Goal: Communication & Community: Answer question/provide support

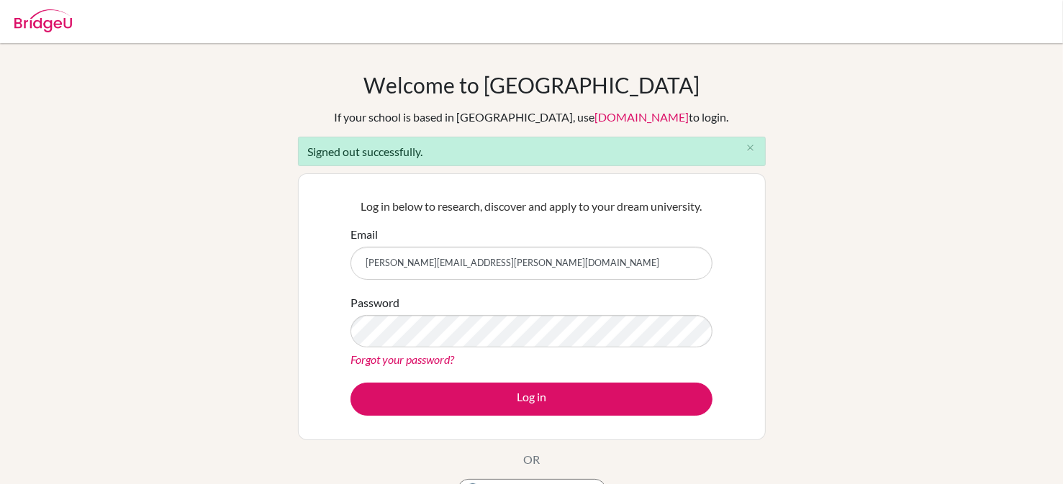
drag, startPoint x: 455, startPoint y: 268, endPoint x: 352, endPoint y: 281, distance: 103.7
click at [352, 281] on form "Email [PERSON_NAME][EMAIL_ADDRESS][PERSON_NAME][DOMAIN_NAME] Password Forgot yo…" at bounding box center [531, 321] width 362 height 191
type input "[EMAIL_ADDRESS][DOMAIN_NAME]"
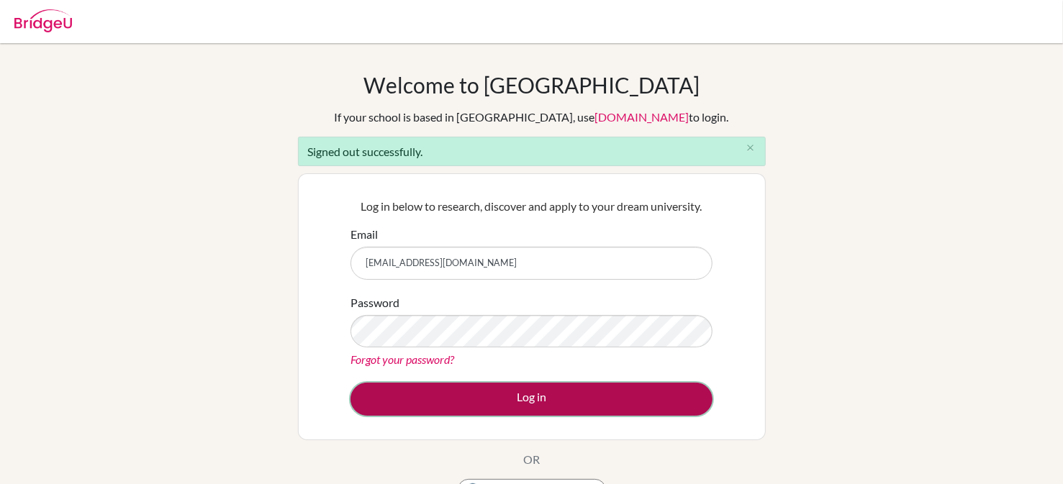
click at [455, 398] on button "Log in" at bounding box center [531, 399] width 362 height 33
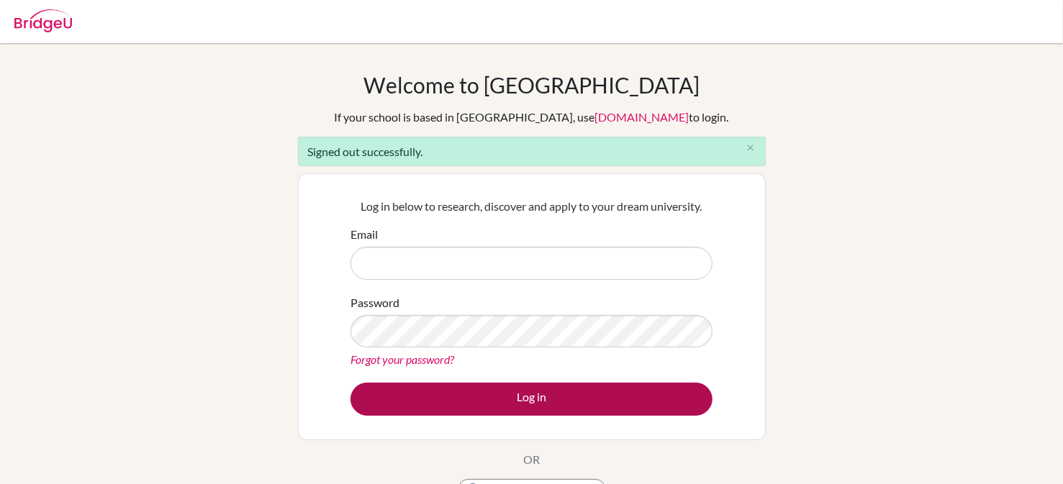
type input "[EMAIL_ADDRESS][DOMAIN_NAME]"
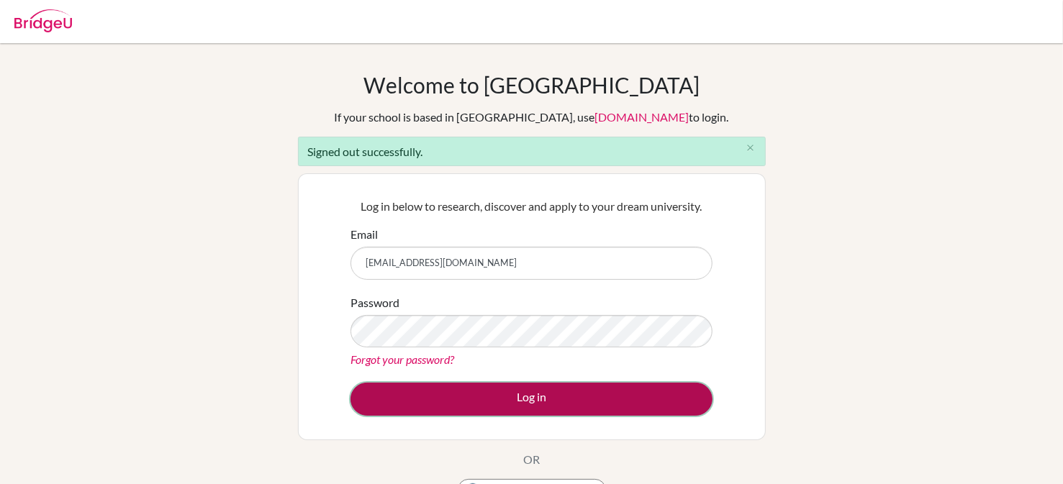
click at [536, 397] on button "Log in" at bounding box center [531, 399] width 362 height 33
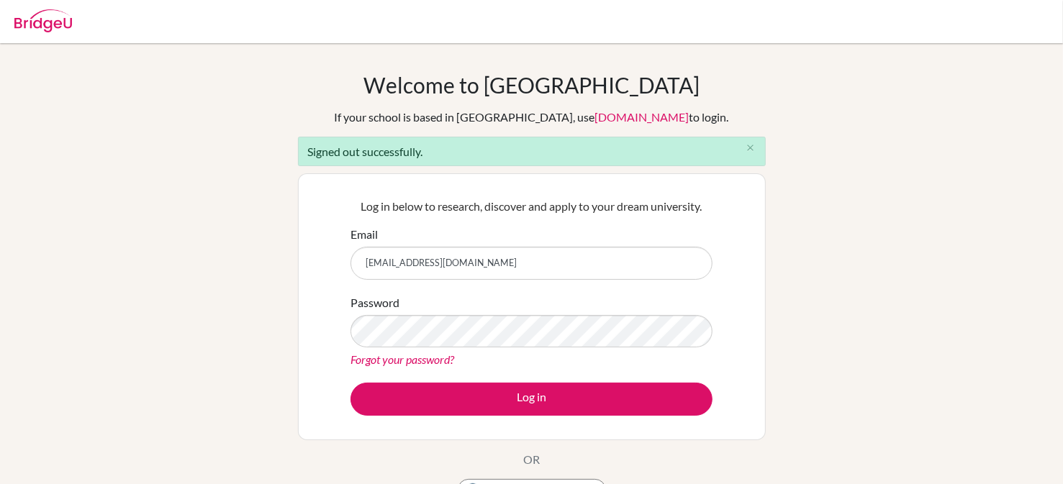
click at [483, 263] on input "[EMAIL_ADDRESS][DOMAIN_NAME]" at bounding box center [531, 263] width 362 height 33
type input "[PERSON_NAME][EMAIL_ADDRESS][PERSON_NAME][DOMAIN_NAME]"
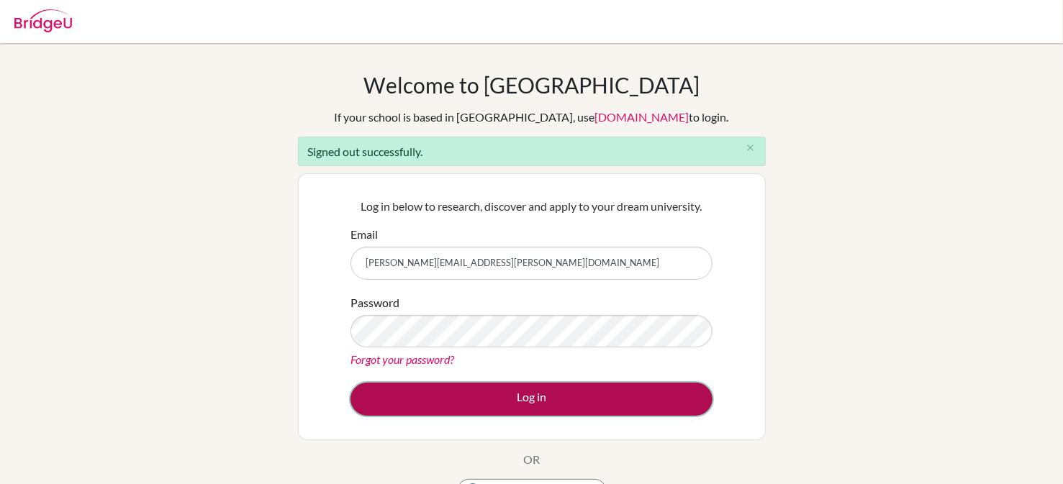
click at [432, 395] on button "Log in" at bounding box center [531, 399] width 362 height 33
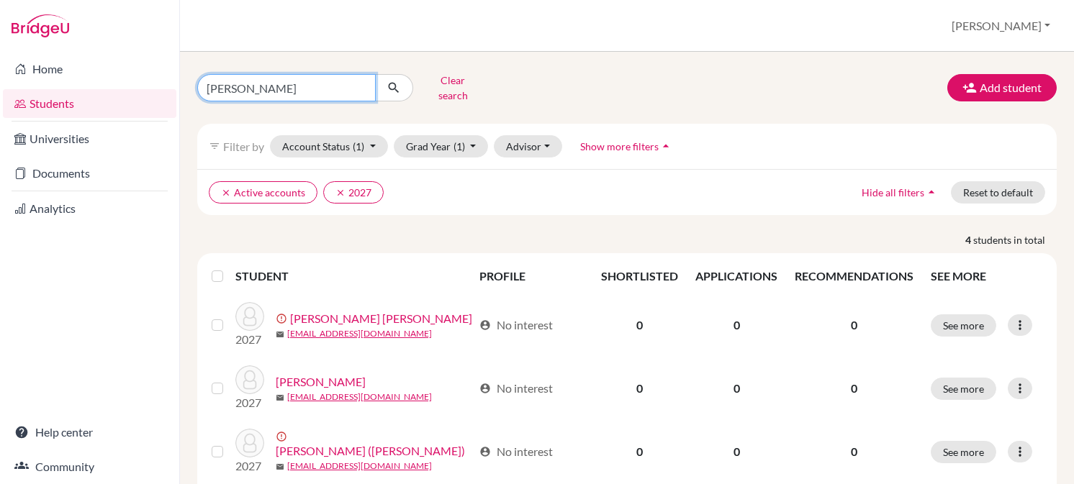
drag, startPoint x: 248, startPoint y: 83, endPoint x: 194, endPoint y: 70, distance: 55.7
click at [200, 81] on input "Yang" at bounding box center [286, 87] width 178 height 27
type input "240176"
click button "submit" at bounding box center [394, 87] width 38 height 27
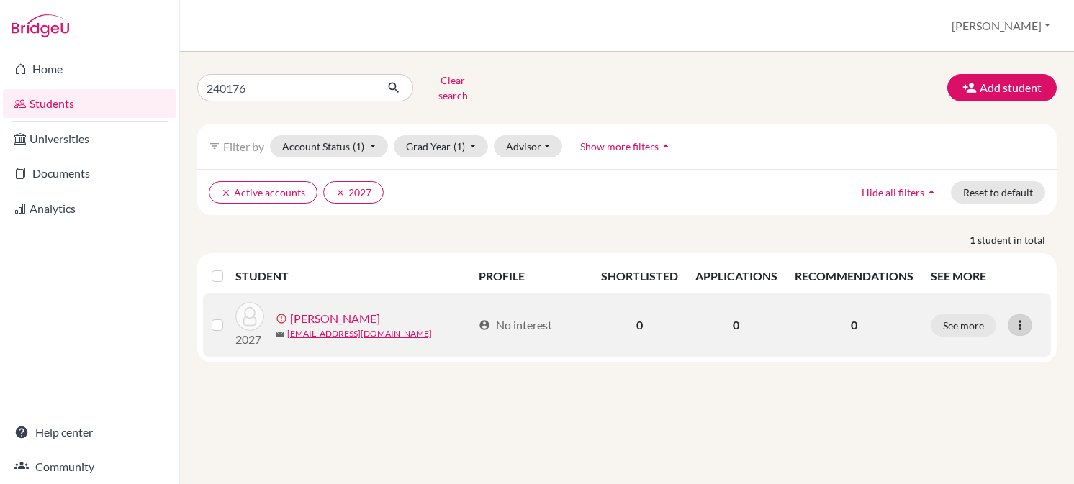
click at [1021, 318] on icon at bounding box center [1019, 325] width 14 height 14
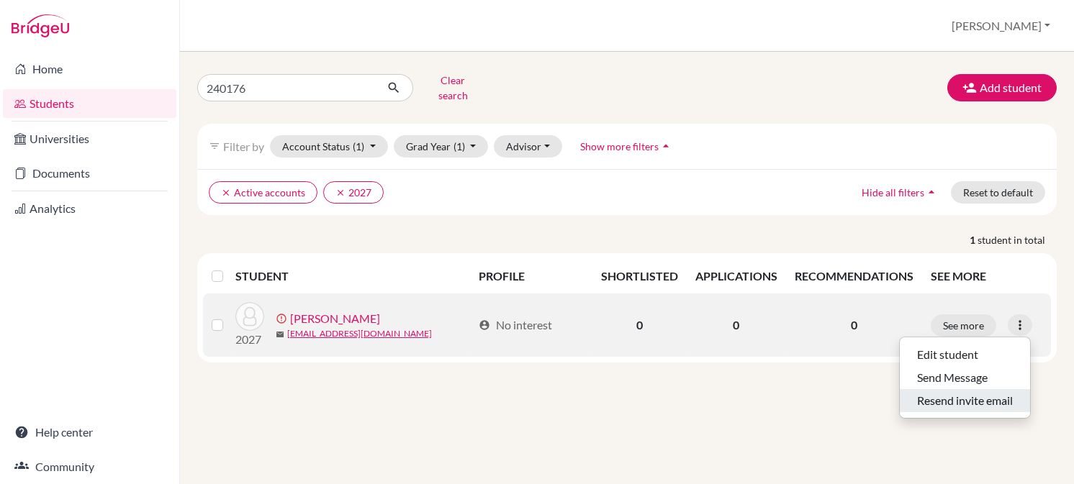
click at [971, 392] on button "Resend invite email" at bounding box center [964, 400] width 130 height 23
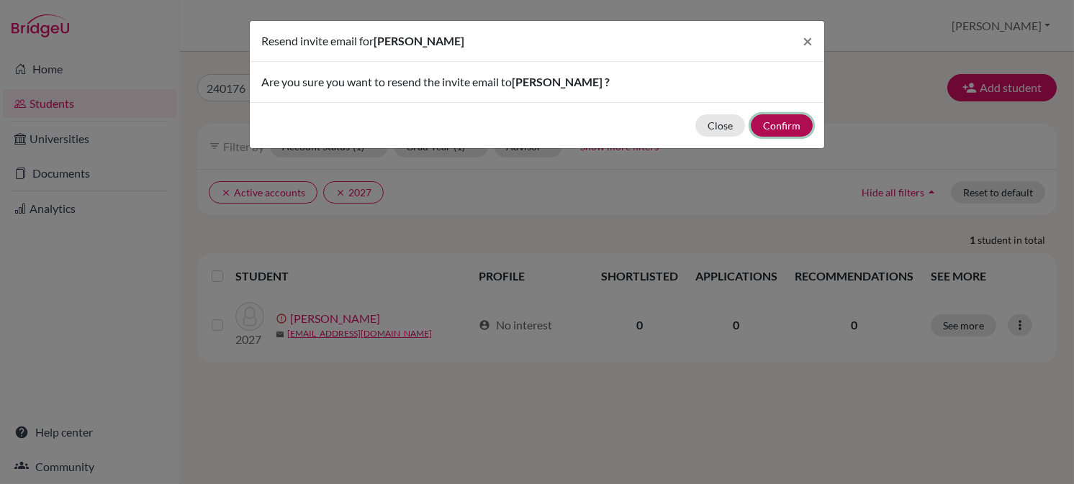
click at [786, 127] on button "Confirm" at bounding box center [782, 125] width 62 height 22
